Goal: Task Accomplishment & Management: Use online tool/utility

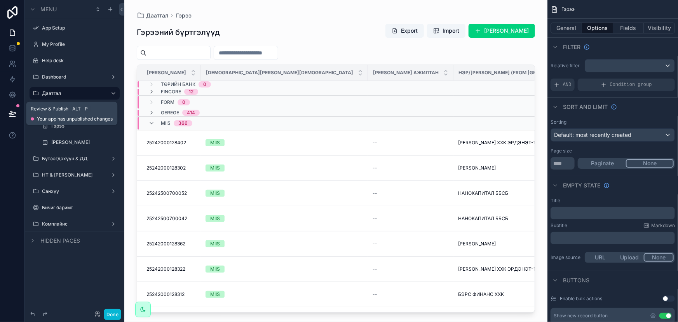
click at [9, 115] on icon at bounding box center [13, 114] width 8 height 8
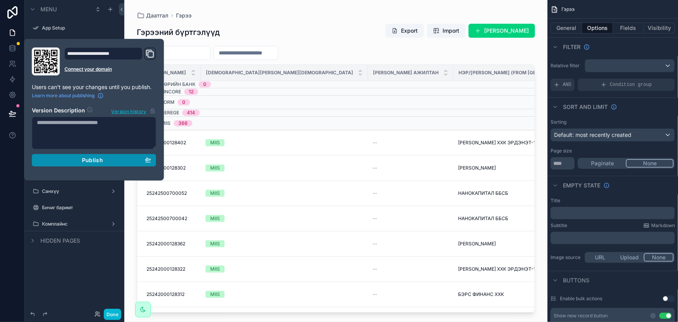
click at [84, 159] on span "Publish" at bounding box center [92, 160] width 21 height 7
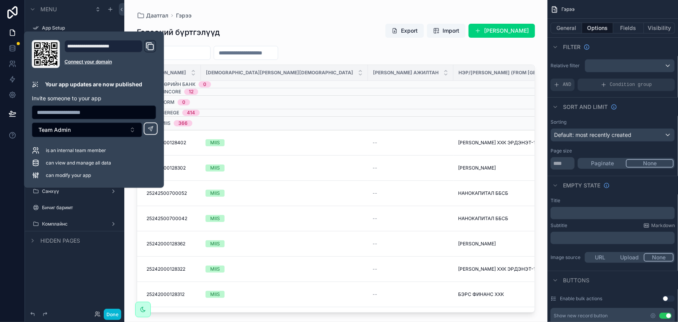
drag, startPoint x: 339, startPoint y: 28, endPoint x: 364, endPoint y: 43, distance: 29.4
click at [339, 28] on div "Гэрээний бүртгэлүүд Export Import Шинэ гэрээ нэмэх" at bounding box center [336, 32] width 398 height 18
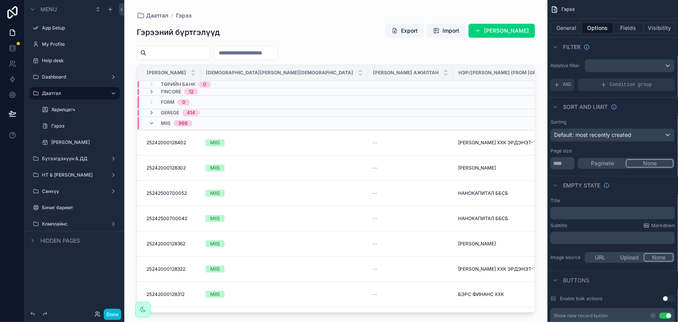
click at [283, 20] on div "Гэрээний бүртгэлүүд Export Import Шинэ гэрээ нэмэх Гэрээний дугаар Дамжсан сува…" at bounding box center [336, 166] width 398 height 294
click at [60, 174] on label "НТ & [PERSON_NAME]" at bounding box center [73, 175] width 62 height 6
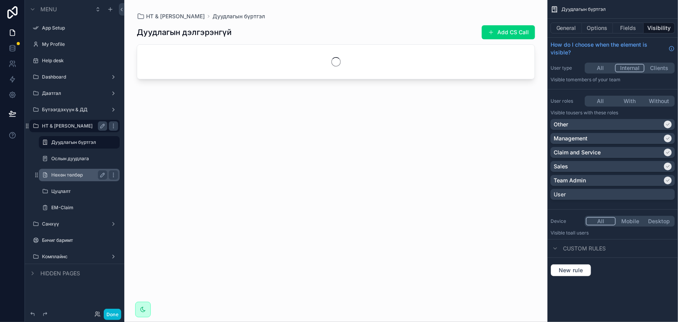
click at [70, 175] on label "Нөхөн төлбөр" at bounding box center [77, 175] width 53 height 6
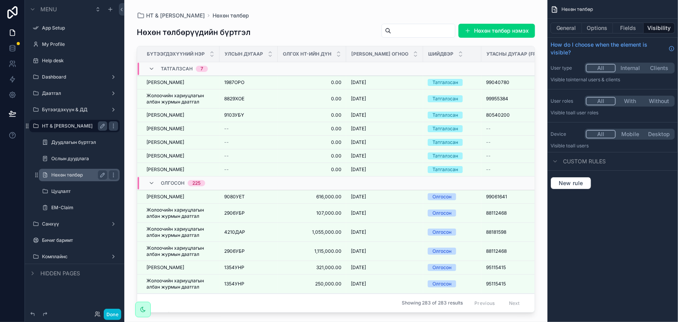
click at [407, 27] on div "scrollable content" at bounding box center [335, 156] width 423 height 312
click at [406, 30] on input "scrollable content" at bounding box center [423, 30] width 64 height 11
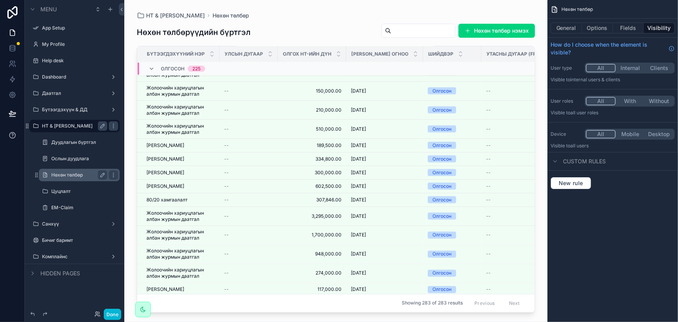
scroll to position [3793, 0]
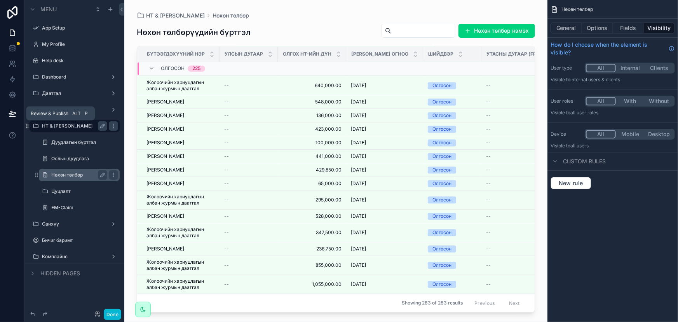
drag, startPoint x: 14, startPoint y: 114, endPoint x: 26, endPoint y: 116, distance: 12.1
click at [14, 114] on icon at bounding box center [13, 114] width 8 height 8
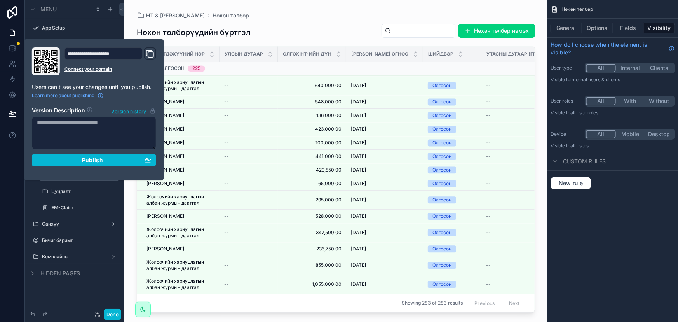
click at [322, 19] on div "Нөхөн төлбөрүүдийн бүртгэл Нөхөн төлбөр нэмэх Бүтээгдэхүүний нэр Улсын дугаар О…" at bounding box center [336, 166] width 398 height 294
